Goal: Information Seeking & Learning: Learn about a topic

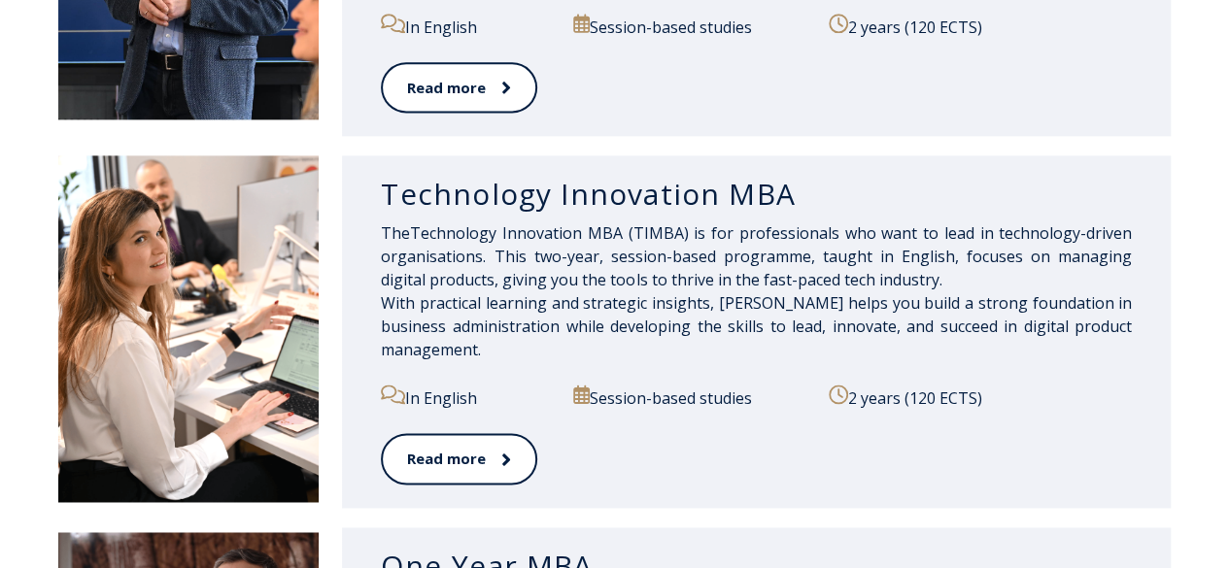
click at [171, 271] on img at bounding box center [188, 328] width 260 height 347
